Goal: Task Accomplishment & Management: Manage account settings

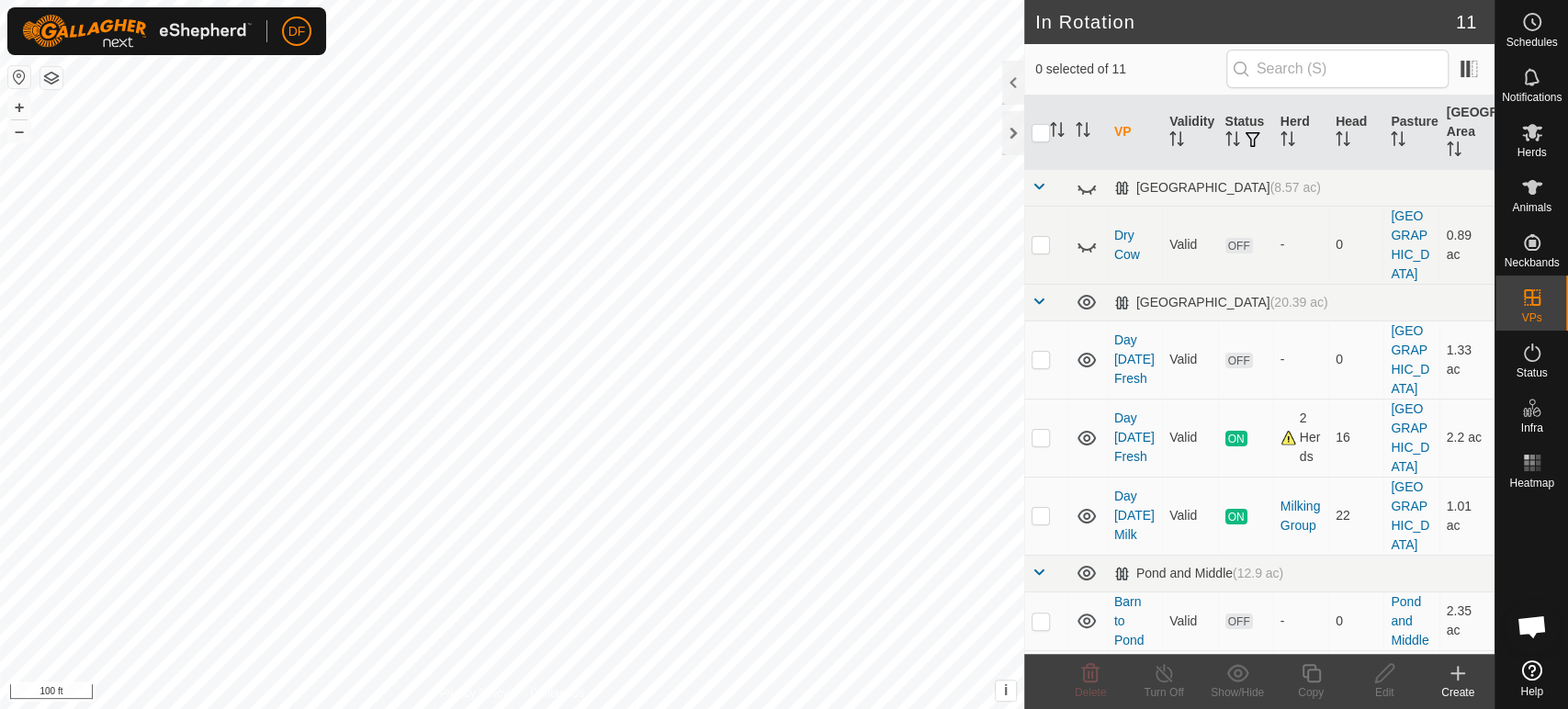
scroll to position [15621, 0]
click at [1536, 197] on icon at bounding box center [1532, 187] width 22 height 22
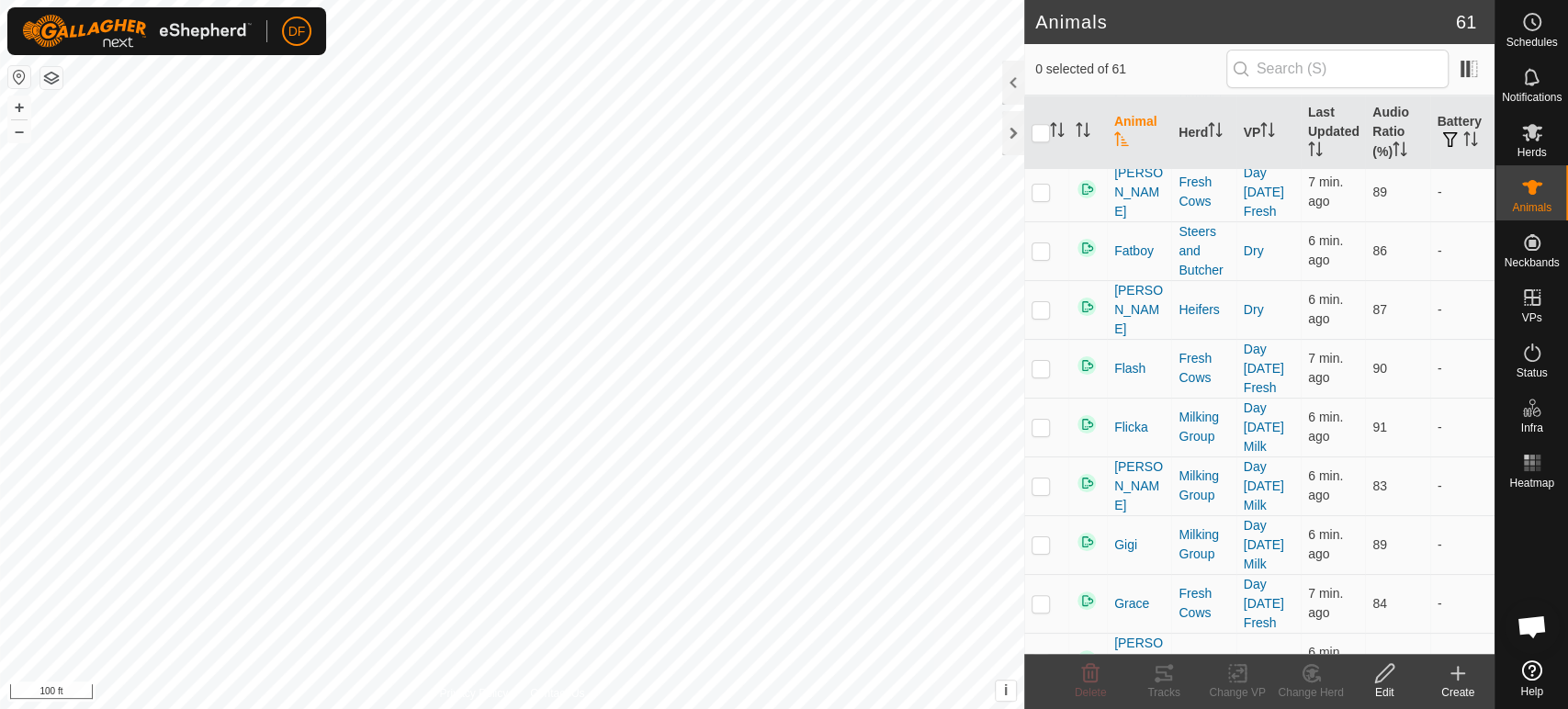
scroll to position [1344, 0]
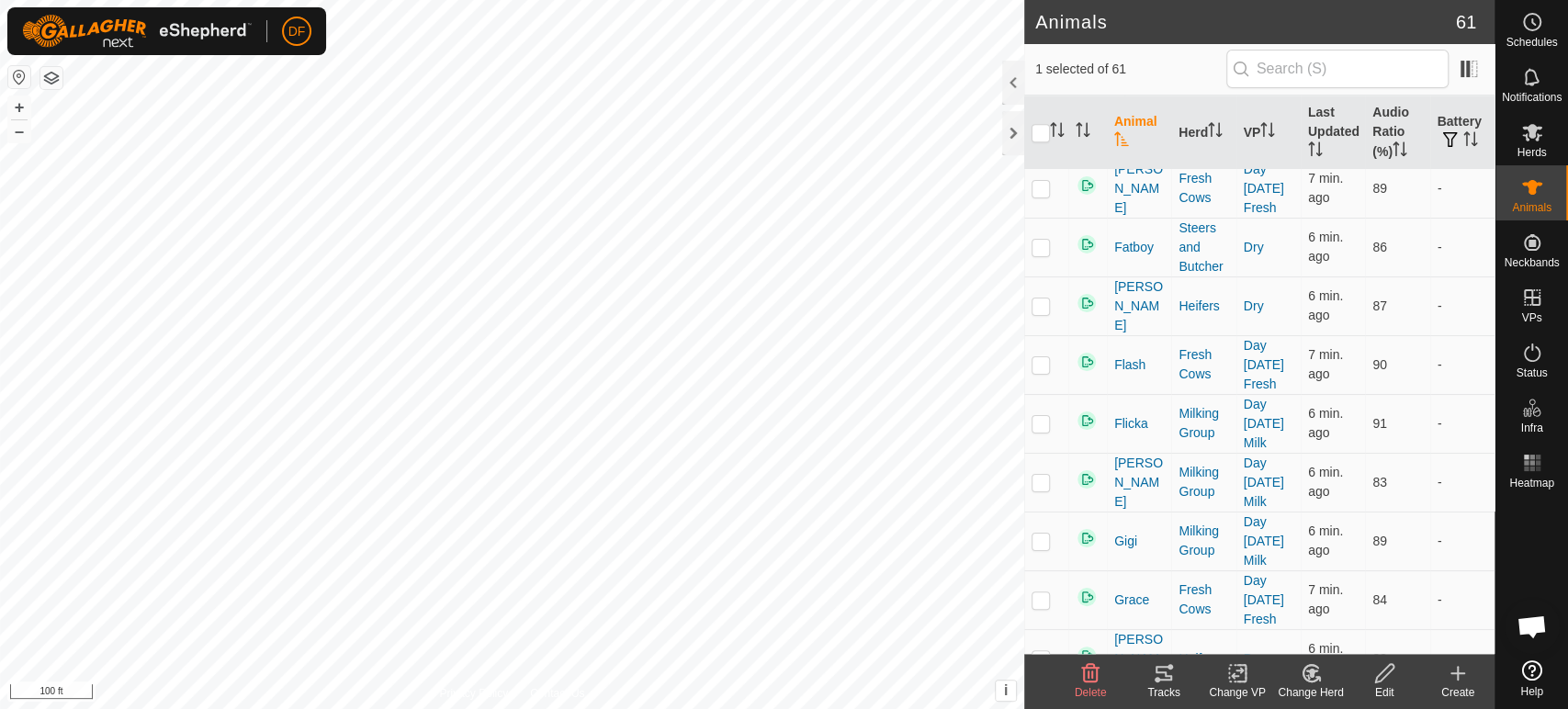
click at [1312, 683] on icon at bounding box center [1312, 673] width 23 height 22
click at [1332, 601] on span "Choose Herd..." at bounding box center [1365, 594] width 100 height 22
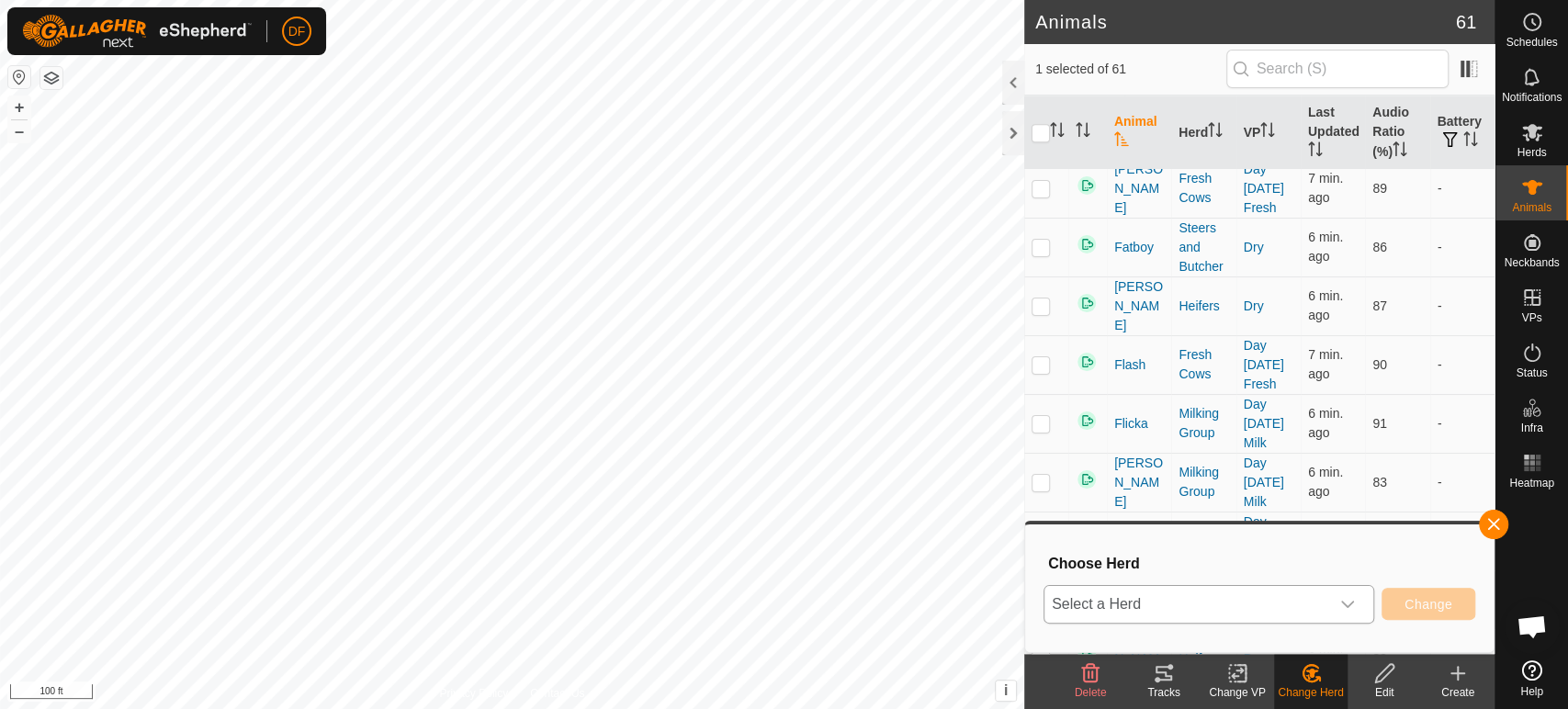
click at [1214, 600] on span "Select a Herd" at bounding box center [1187, 605] width 284 height 37
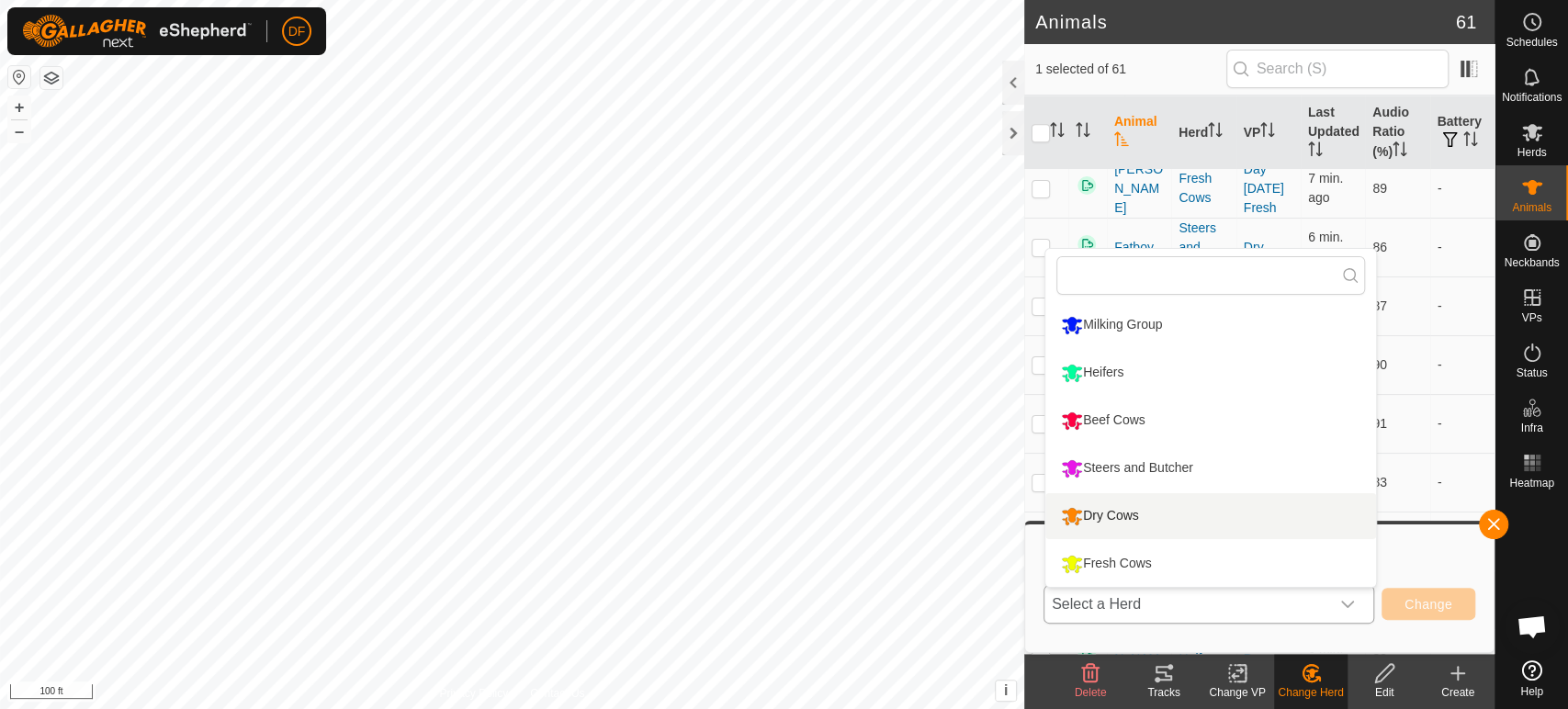
click at [1130, 520] on div "Dry Cows" at bounding box center [1100, 517] width 87 height 31
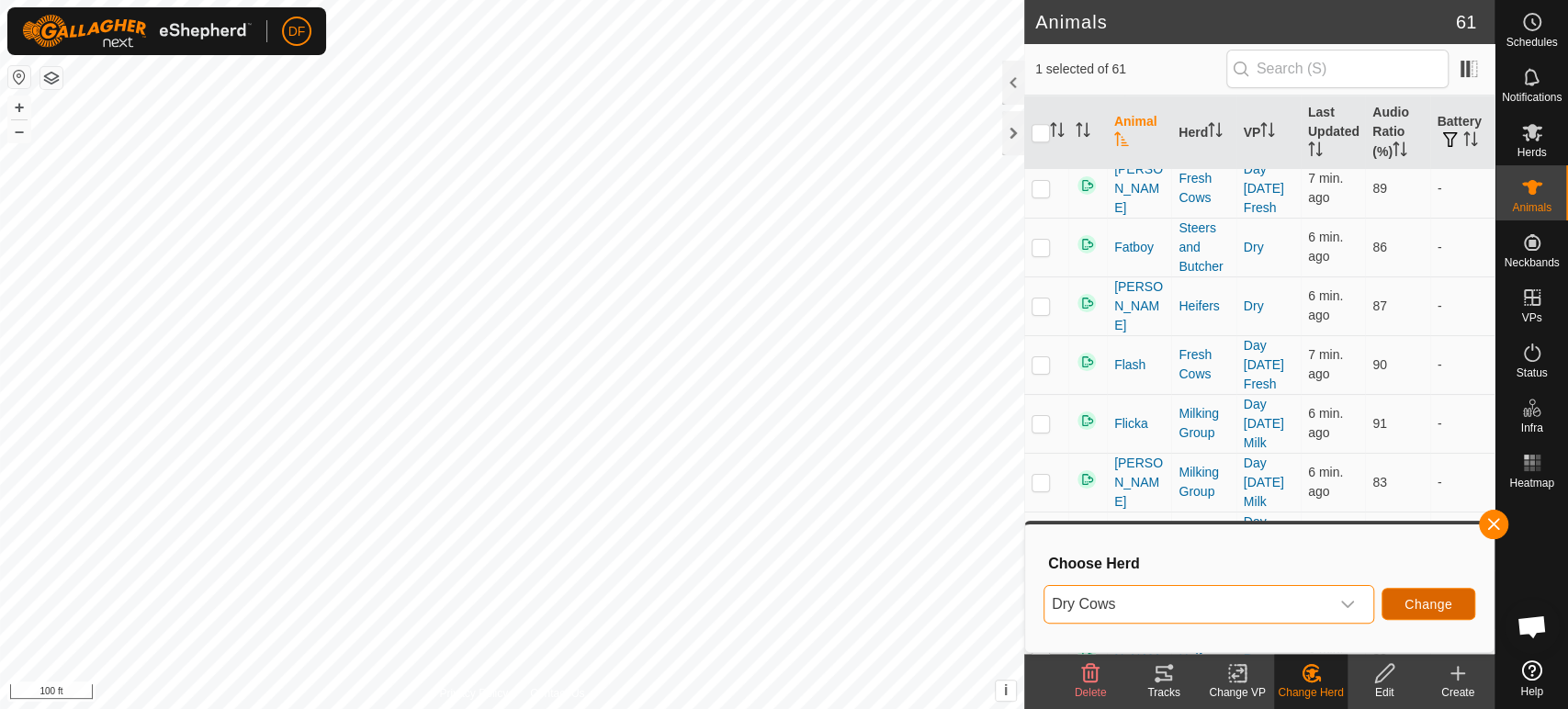
click at [1417, 594] on button "Change" at bounding box center [1428, 604] width 94 height 32
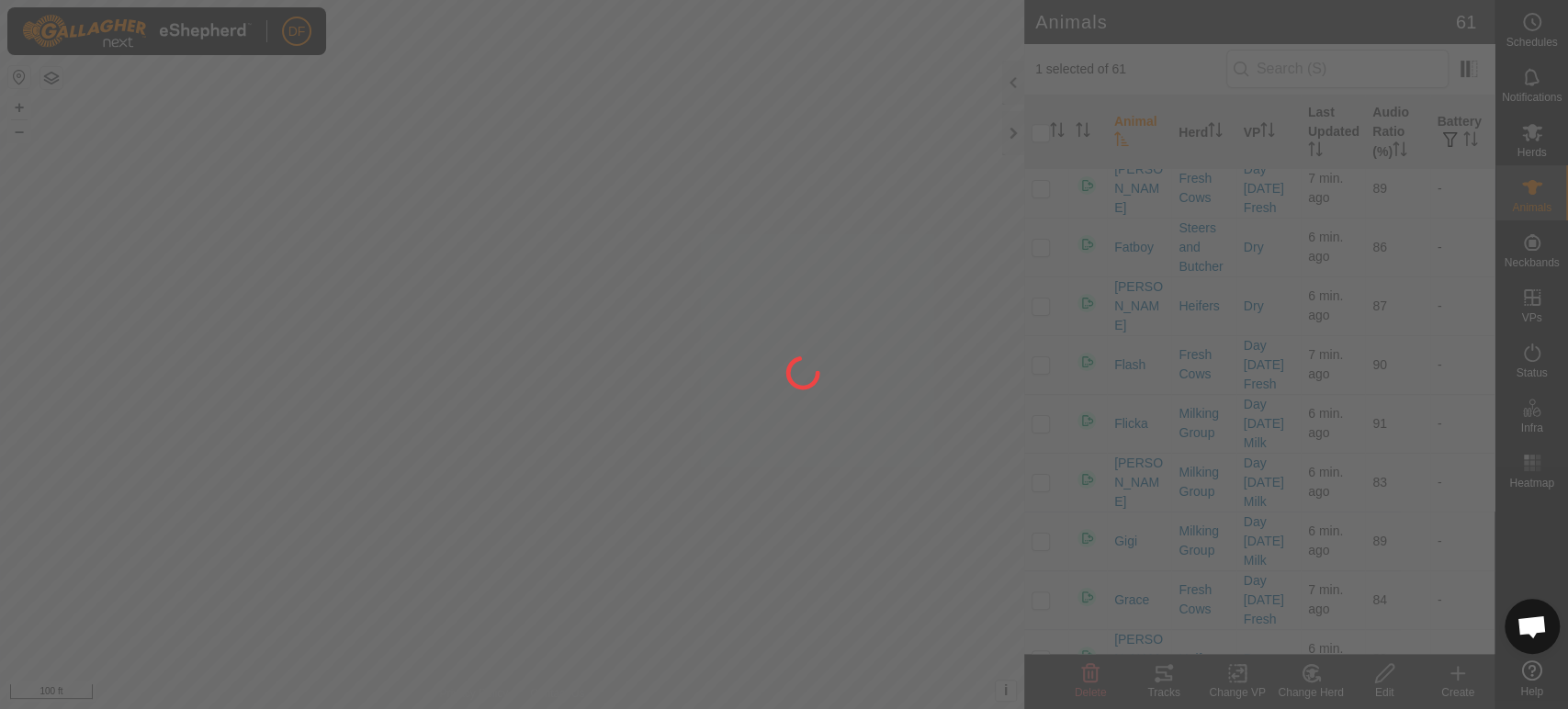
checkbox input "false"
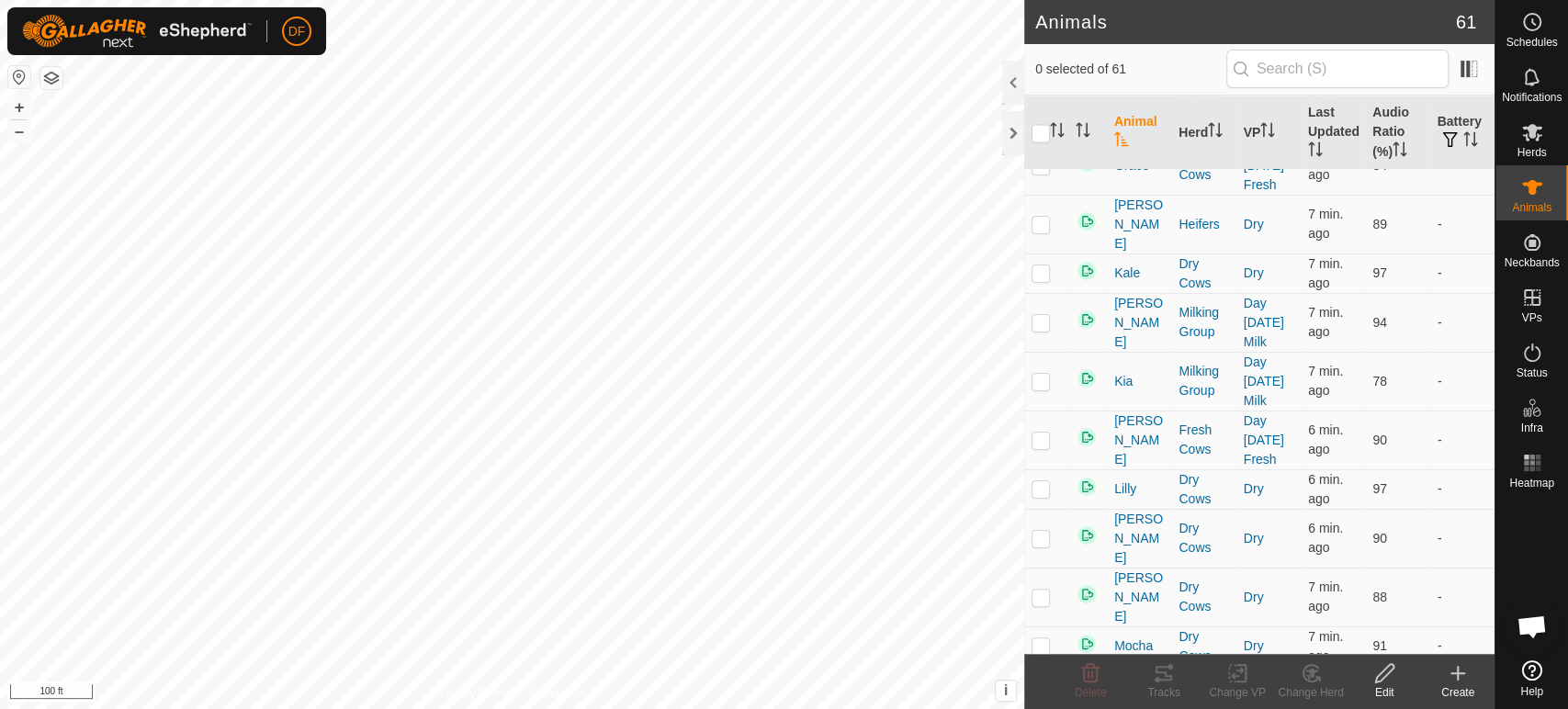
scroll to position [1789, 0]
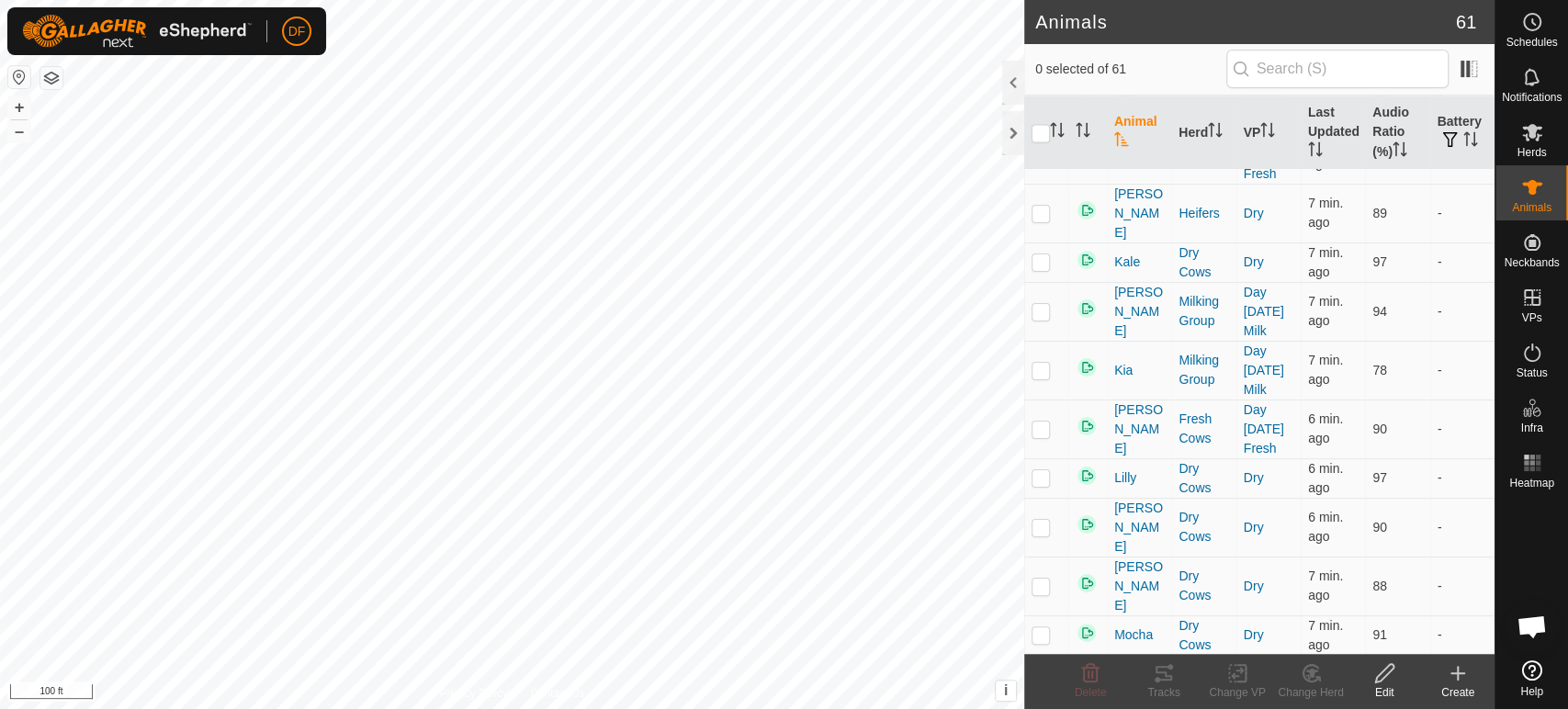
click at [1311, 688] on div "Change Herd" at bounding box center [1311, 693] width 74 height 16
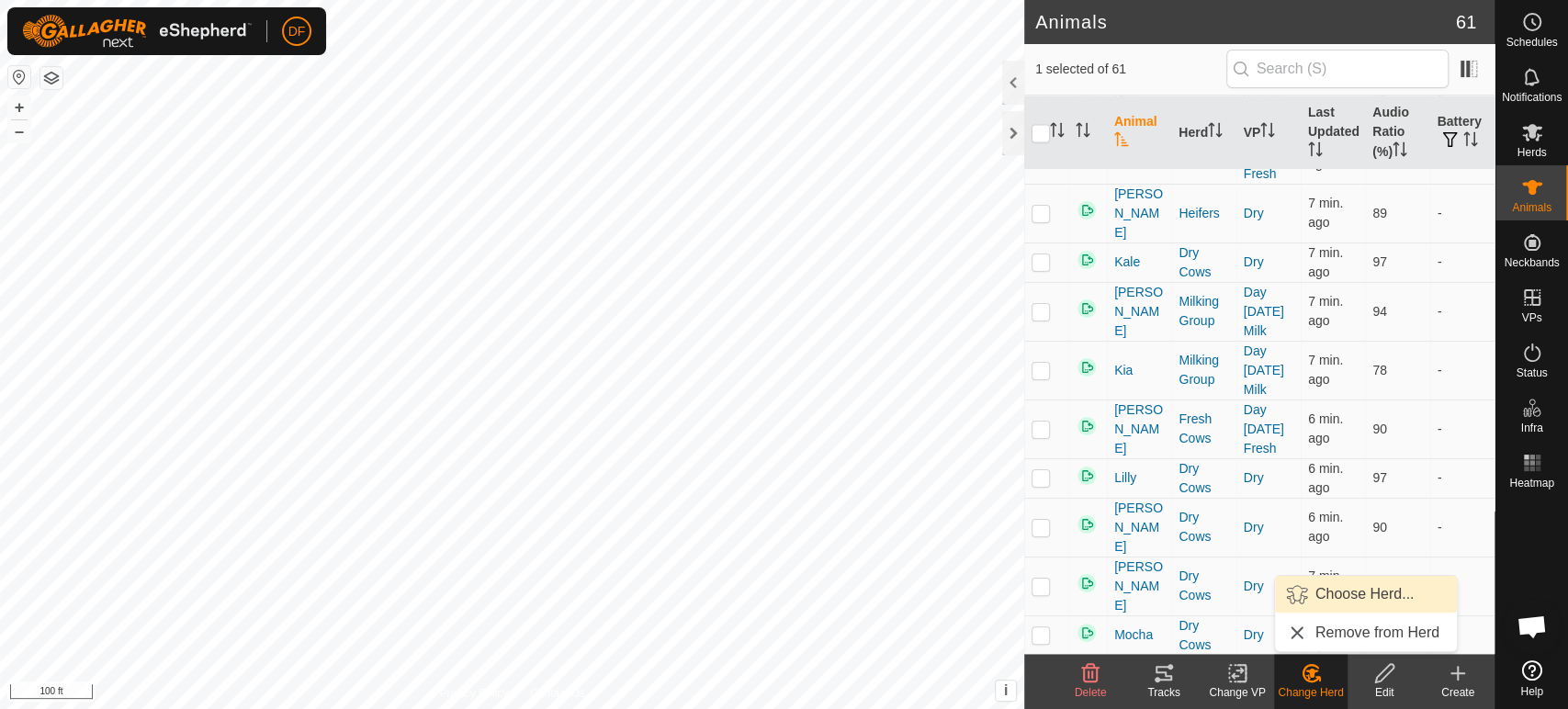
click at [1334, 601] on span "Choose Herd..." at bounding box center [1365, 594] width 100 height 22
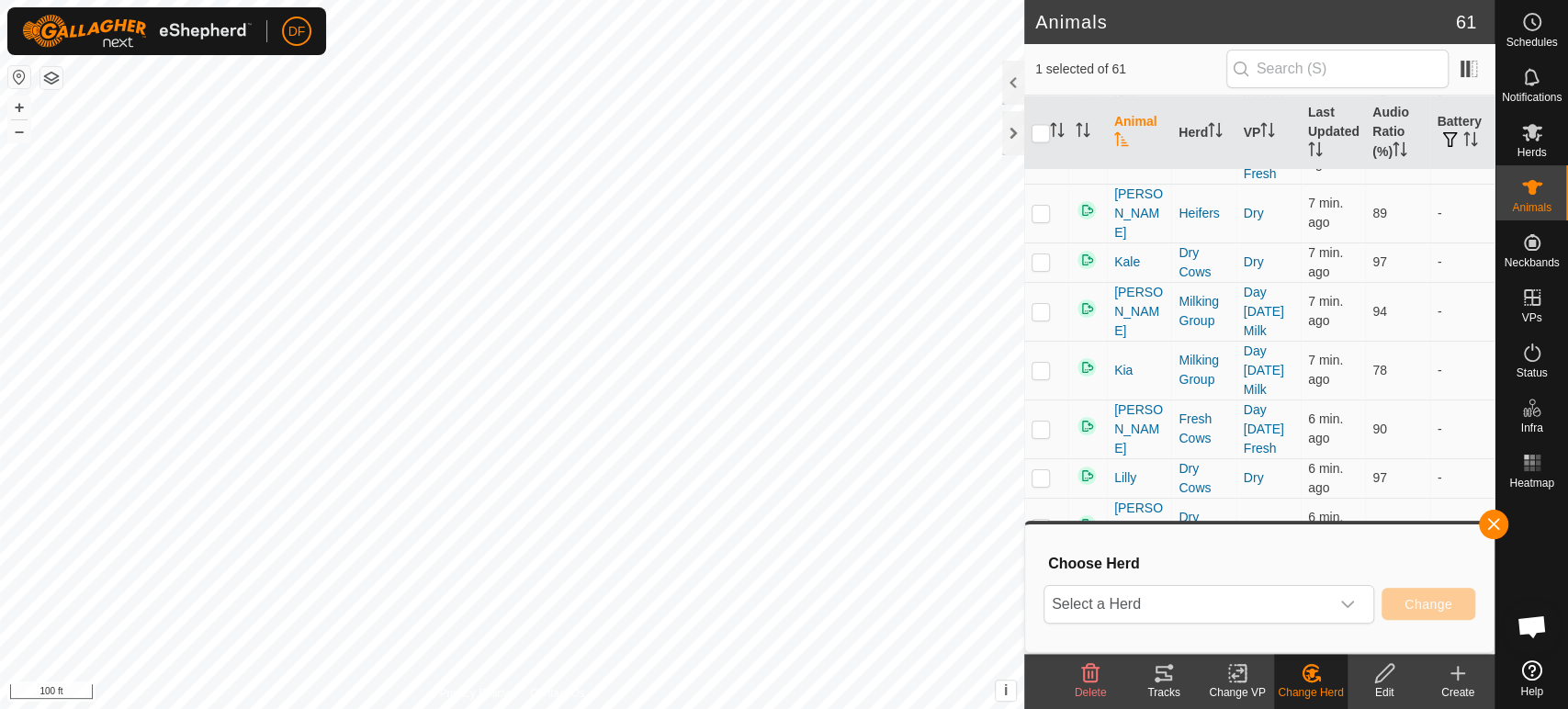
click at [1334, 601] on div "dropdown trigger" at bounding box center [1347, 605] width 37 height 37
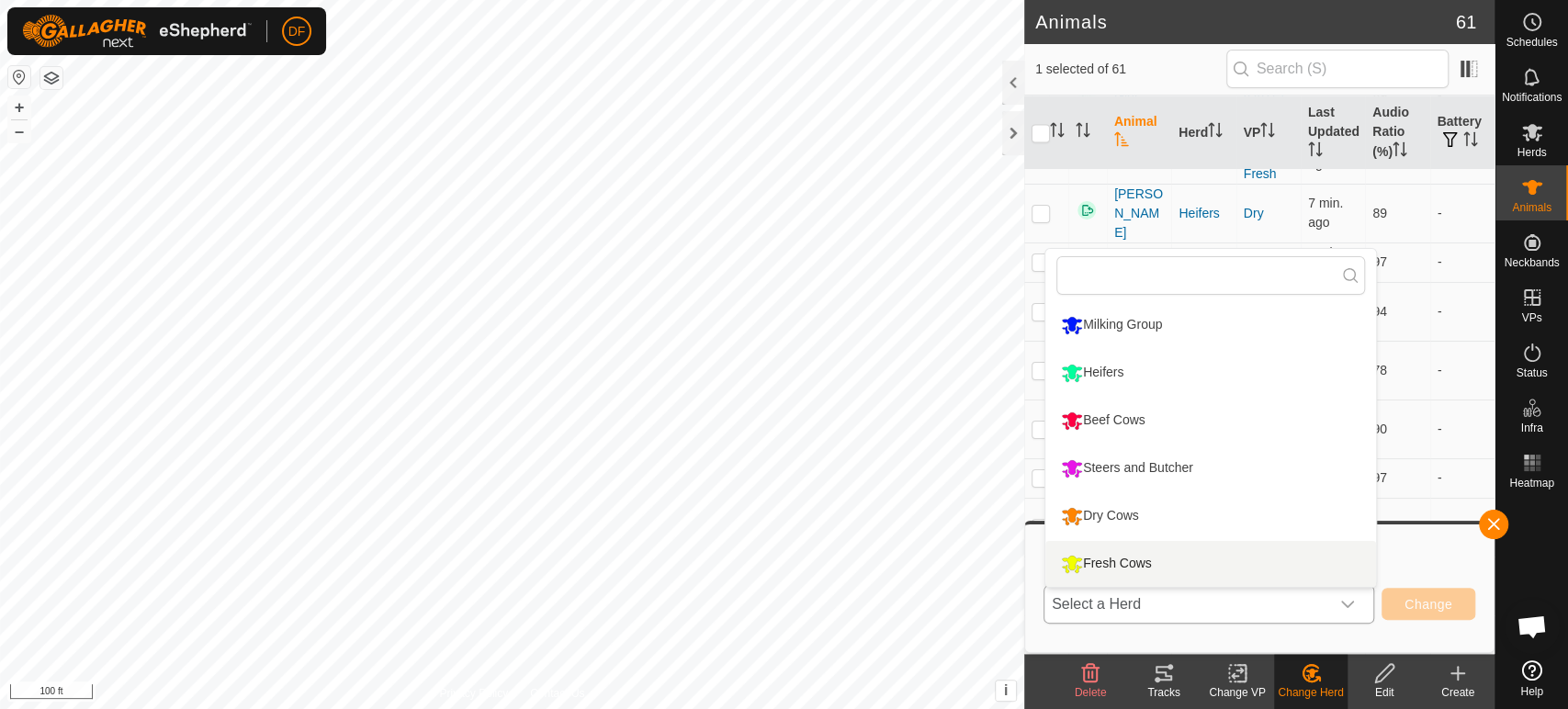
click at [1246, 567] on li "Fresh Cows" at bounding box center [1211, 563] width 331 height 45
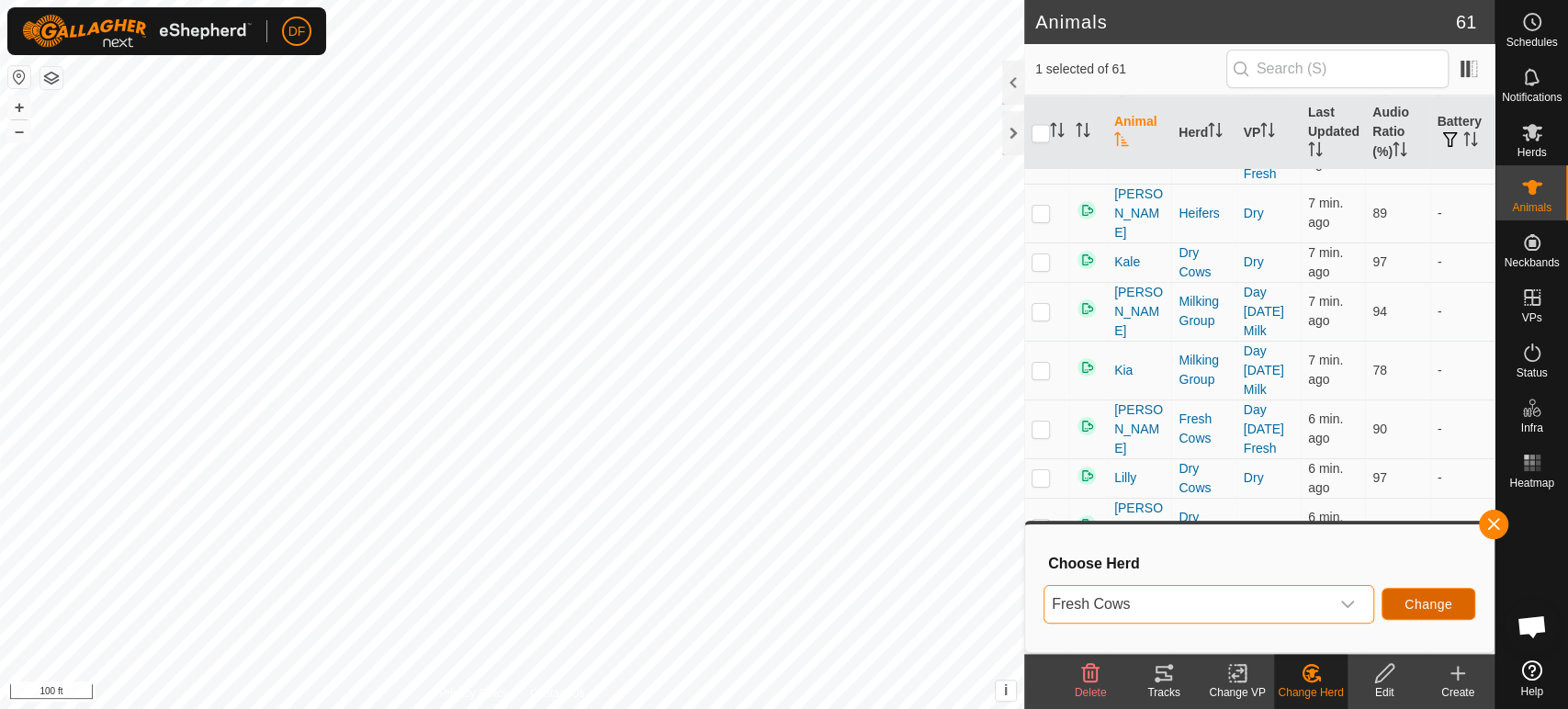
click at [1452, 612] on button "Change" at bounding box center [1428, 604] width 94 height 32
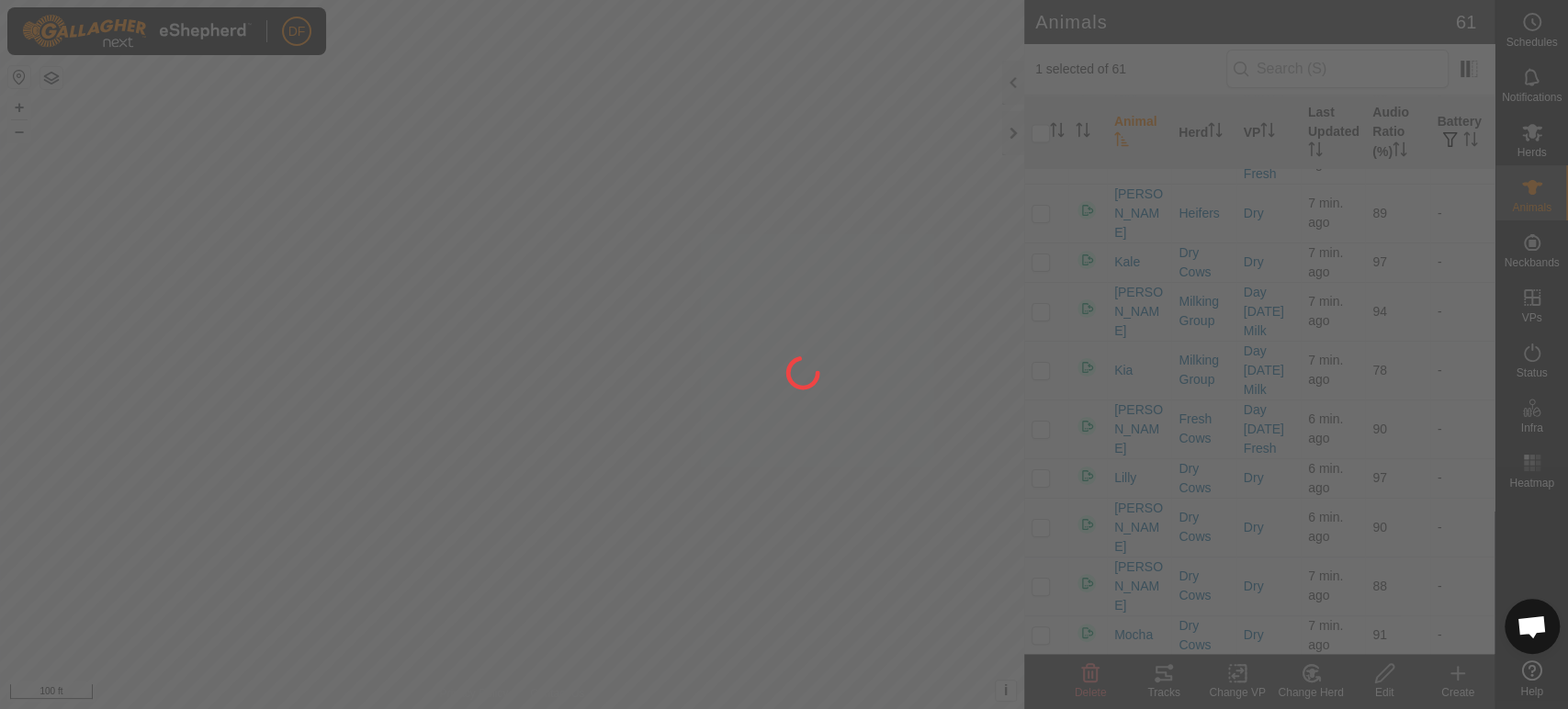
checkbox input "false"
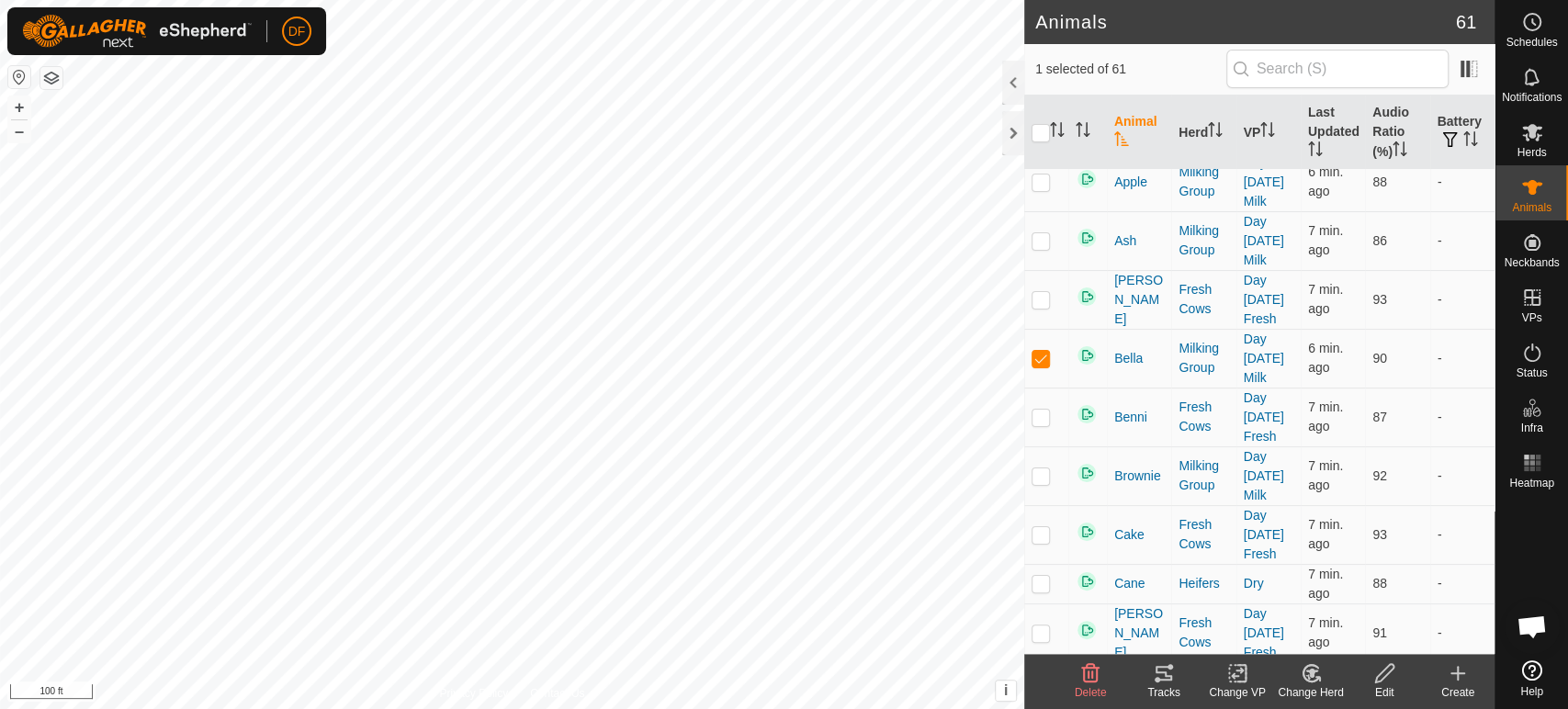
scroll to position [268, 0]
click at [1471, 76] on span at bounding box center [1468, 69] width 29 height 29
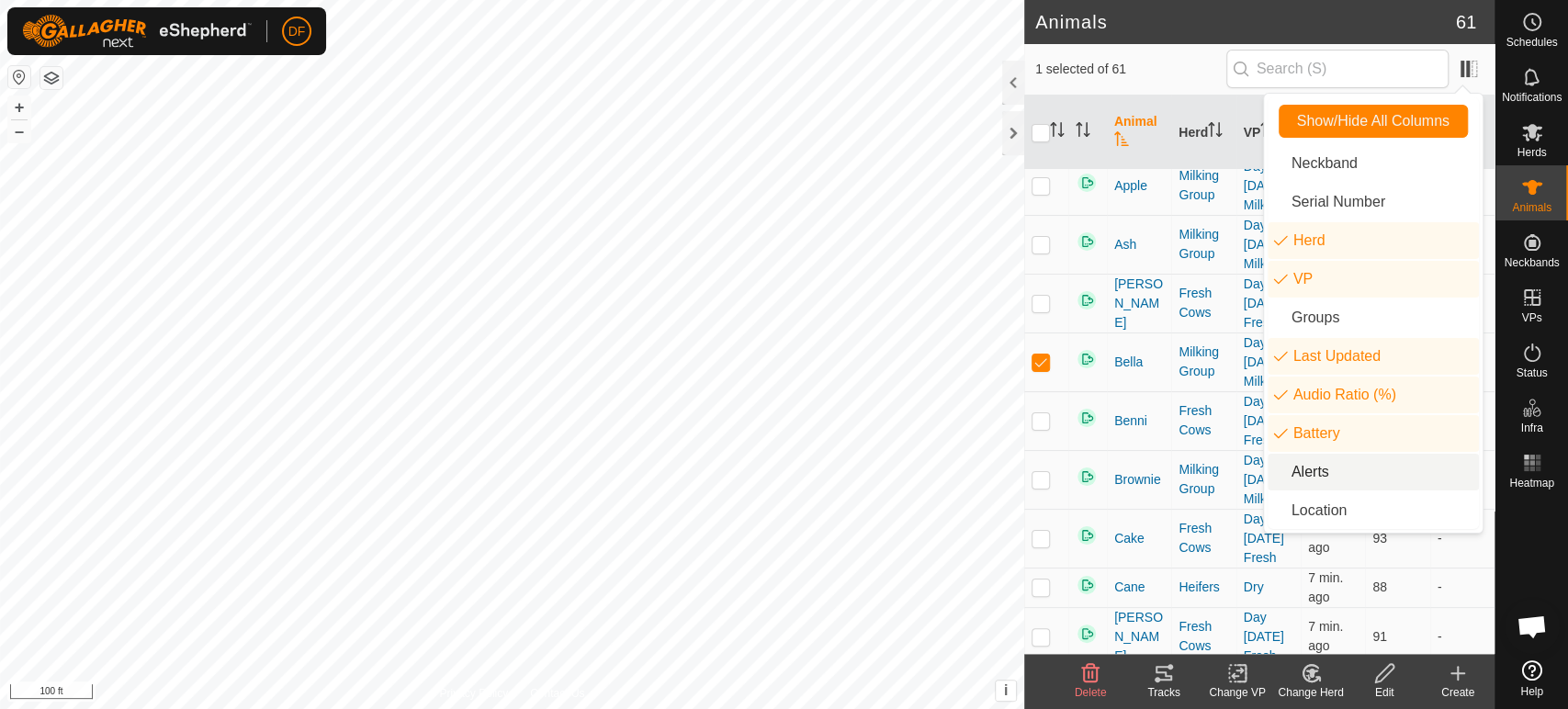
click at [1309, 466] on li "Alerts" at bounding box center [1374, 472] width 211 height 37
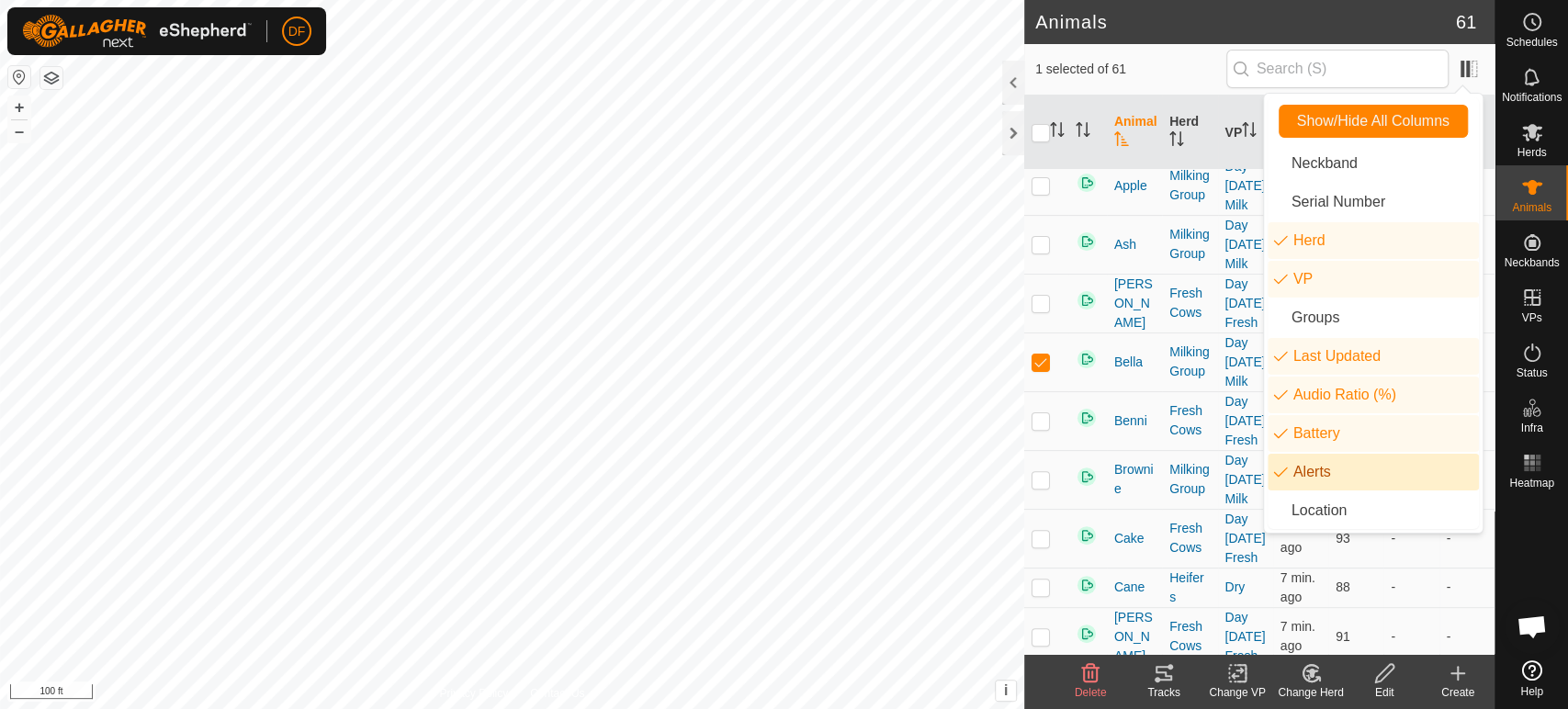
click at [1062, 353] on td at bounding box center [1047, 362] width 44 height 59
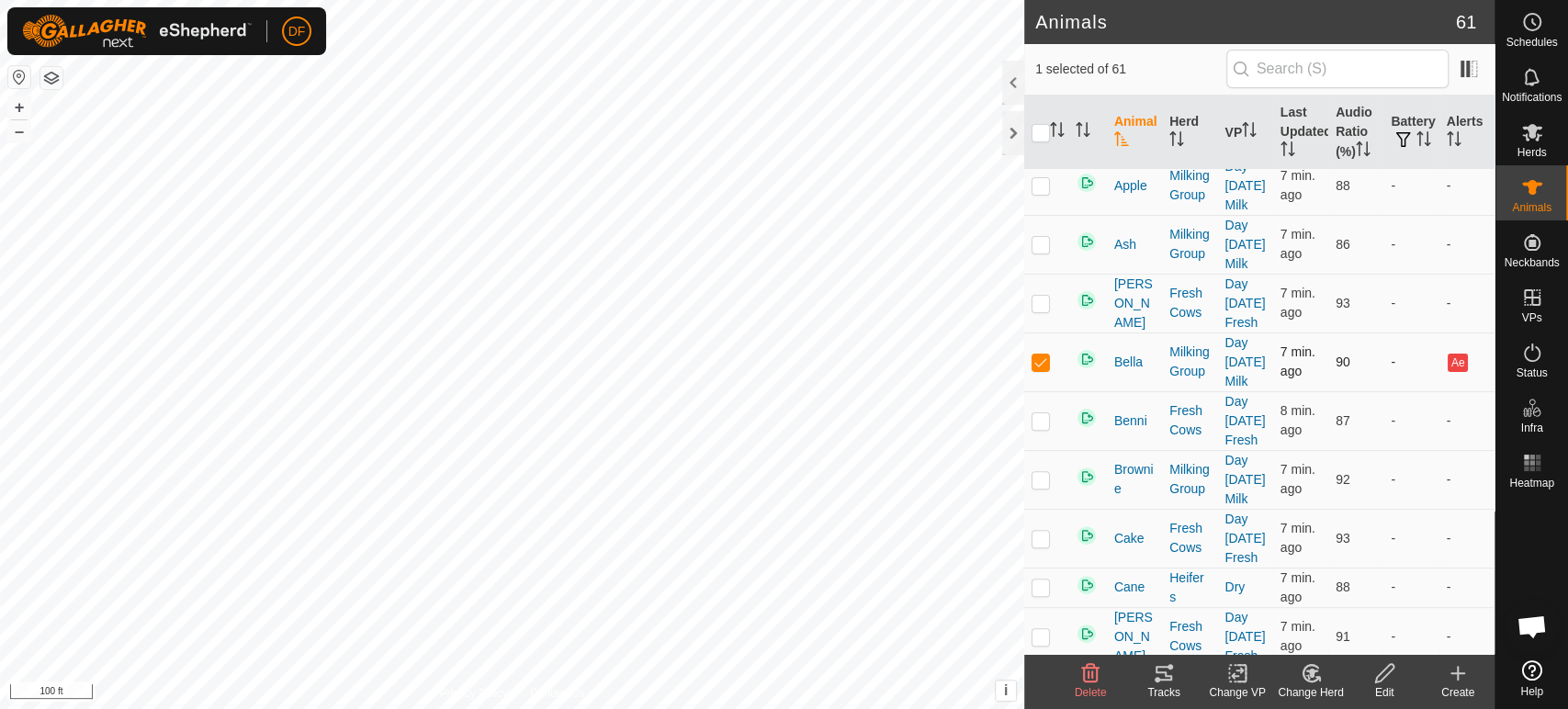
checkbox input "false"
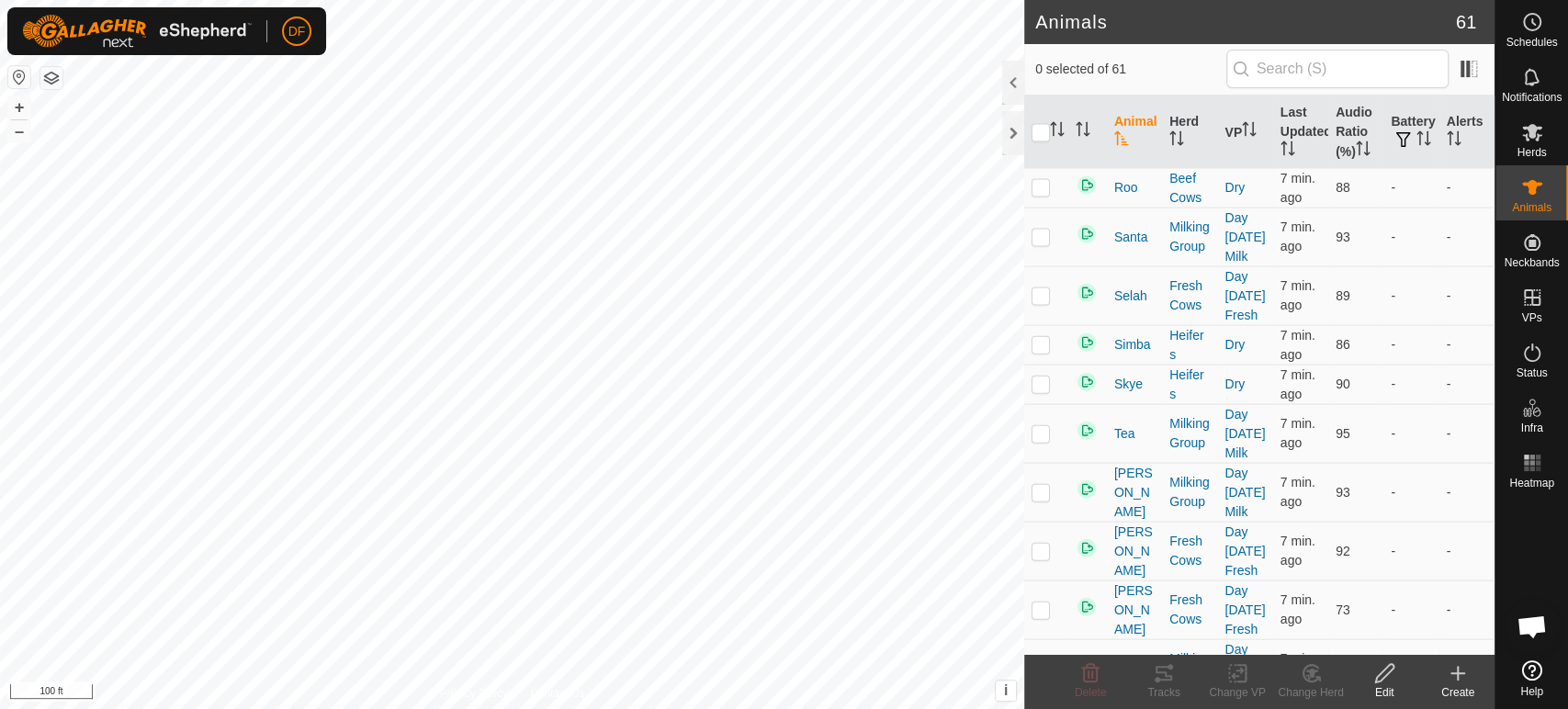
scroll to position [2804, 0]
